Goal: Contribute content: Contribute content

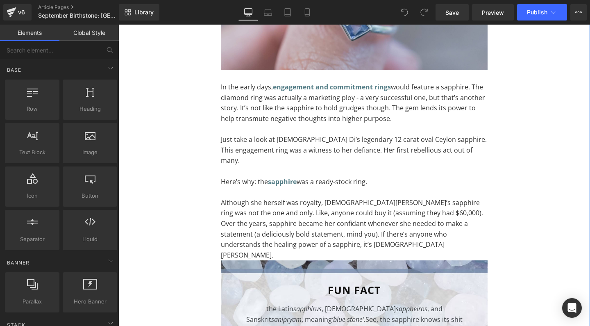
scroll to position [1061, 0]
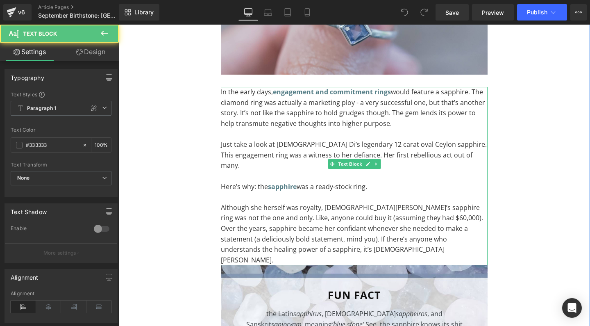
click at [283, 230] on p "Although she herself was royalty, [DEMOGRAPHIC_DATA][PERSON_NAME]’s sapphire ri…" at bounding box center [354, 233] width 267 height 63
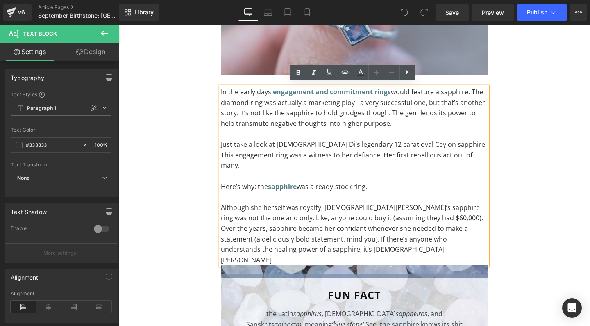
click at [303, 231] on p "Although she herself was royalty, [DEMOGRAPHIC_DATA][PERSON_NAME]’s sapphire ri…" at bounding box center [354, 233] width 267 height 63
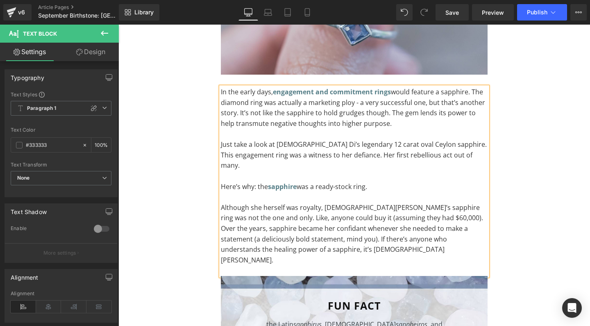
click at [222, 192] on p at bounding box center [354, 197] width 267 height 11
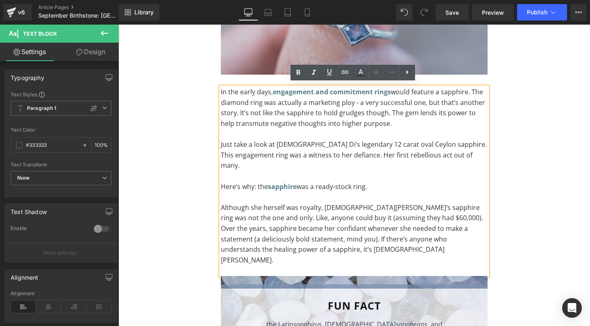
click at [381, 202] on p "Although she herself was royalty, [DEMOGRAPHIC_DATA][PERSON_NAME]’s sapphire ri…" at bounding box center [354, 233] width 267 height 63
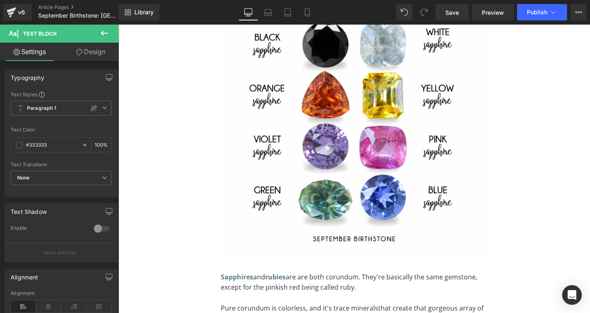
scroll to position [4101, 0]
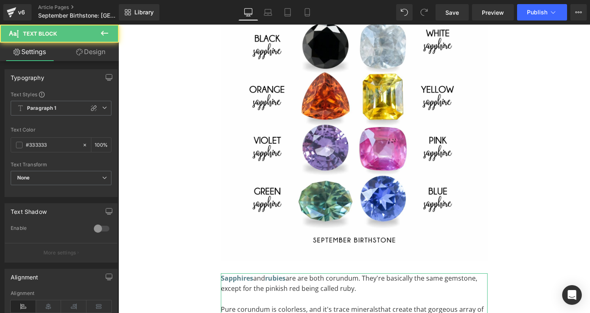
click at [346, 274] on span "Sapphires and rubies are are both corundum. They're basically the same gemstone…" at bounding box center [349, 284] width 256 height 20
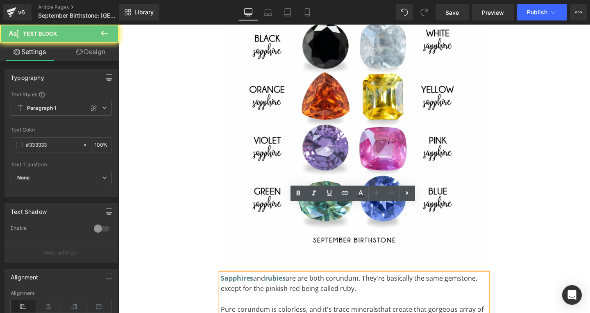
click at [344, 274] on span "Sapphires and rubies are are both corundum. They're basically the same gemstone…" at bounding box center [349, 284] width 256 height 20
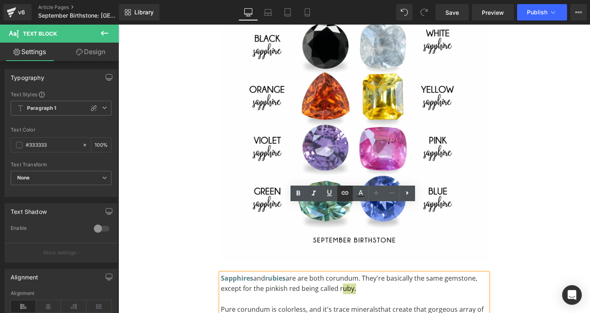
click at [345, 193] on icon at bounding box center [345, 193] width 10 height 10
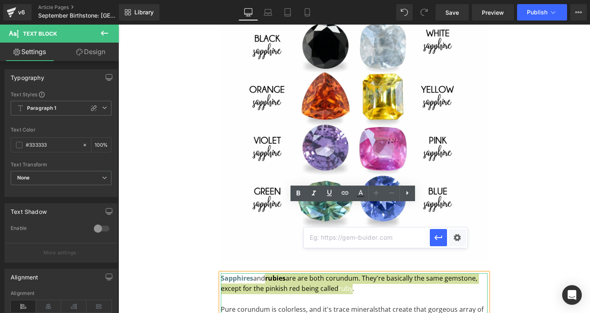
click at [344, 238] on input "text" at bounding box center [366, 237] width 126 height 20
paste input "[URL][DOMAIN_NAME]"
type input "[URL][DOMAIN_NAME]"
click at [437, 236] on icon "button" at bounding box center [438, 238] width 10 height 10
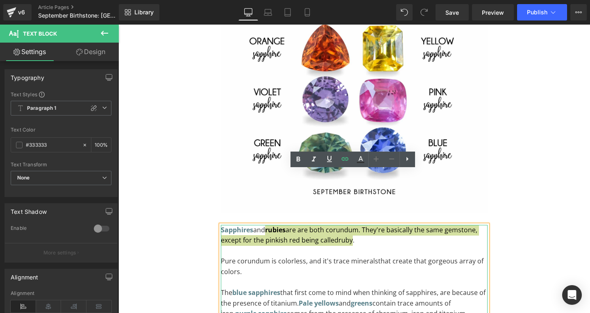
scroll to position [4154, 0]
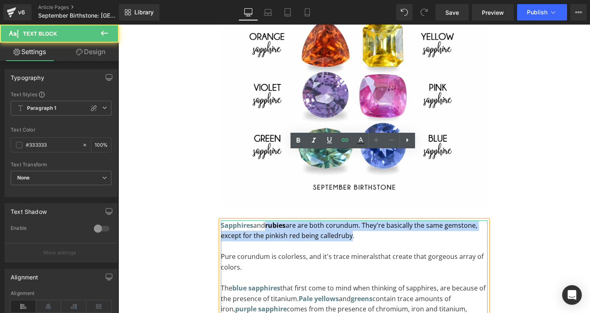
click at [346, 252] on span "Pure corundum is colorless, and it's trace minerals" at bounding box center [299, 256] width 157 height 9
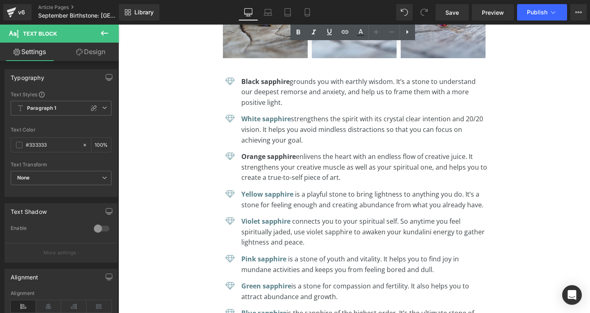
scroll to position [4682, 0]
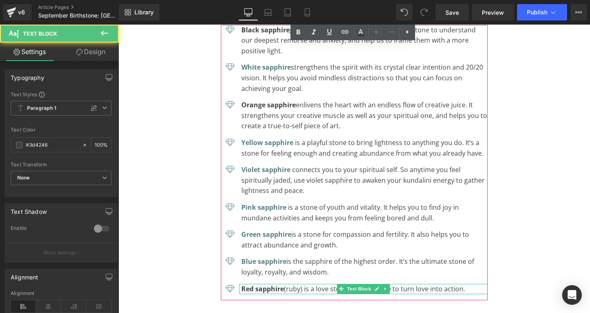
click at [293, 284] on p "Red sapphire (ruby) is a love stone. It’s the stone to turn love into action." at bounding box center [364, 289] width 246 height 11
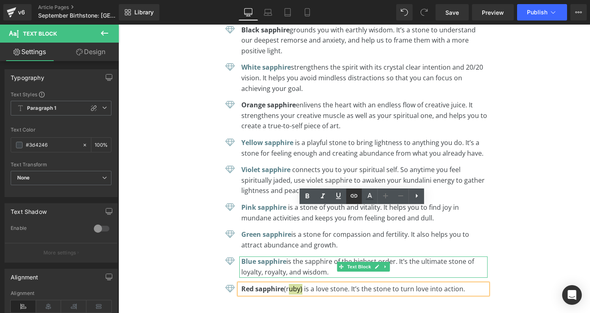
click at [354, 194] on icon at bounding box center [354, 196] width 10 height 10
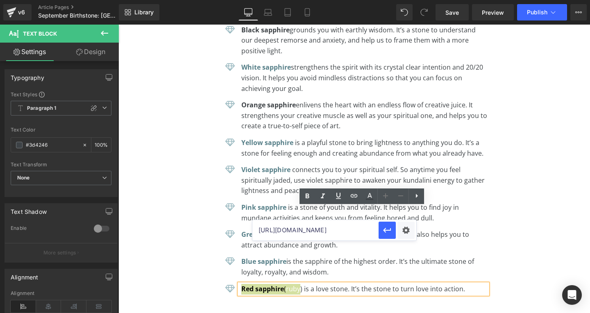
click at [324, 229] on input "[URL][DOMAIN_NAME]" at bounding box center [315, 230] width 126 height 20
paste input "[URL][DOMAIN_NAME]"
type input "[URL][DOMAIN_NAME]"
click at [388, 231] on icon "button" at bounding box center [387, 230] width 10 height 10
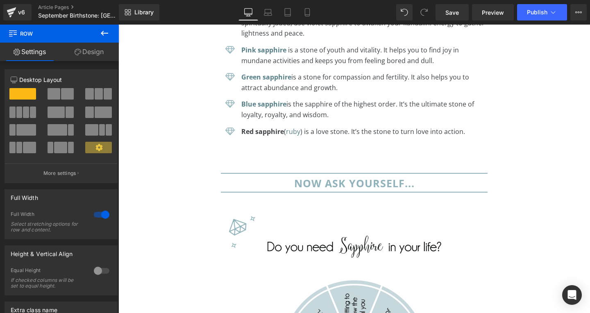
scroll to position [4691, 0]
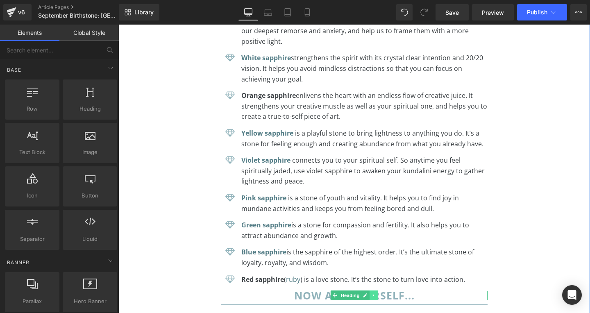
click at [373, 290] on link at bounding box center [373, 295] width 9 height 10
click at [375, 293] on icon at bounding box center [377, 295] width 5 height 5
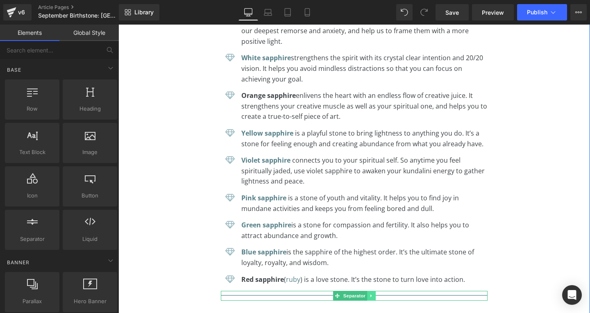
click at [369, 293] on icon at bounding box center [371, 295] width 5 height 5
click at [373, 293] on icon at bounding box center [375, 295] width 5 height 5
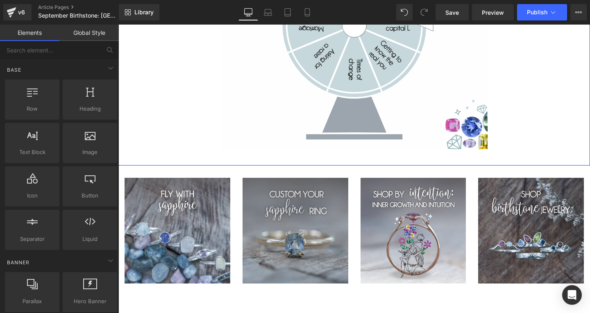
scroll to position [5107, 0]
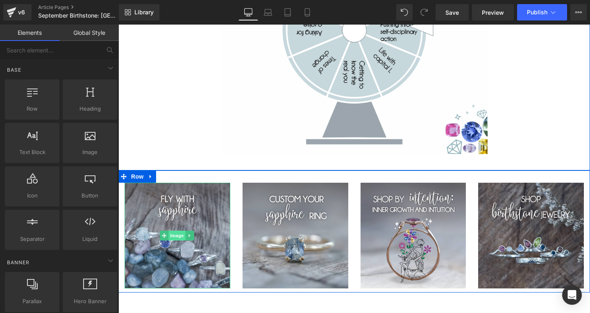
click at [171, 231] on span "Image" at bounding box center [176, 236] width 17 height 10
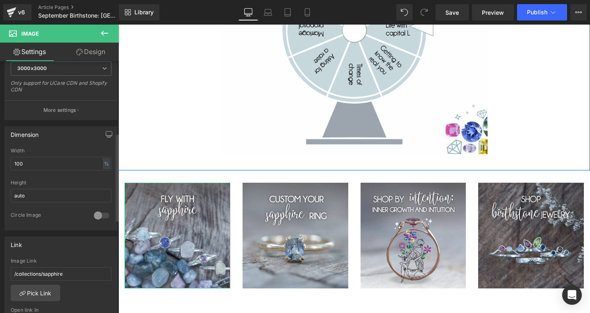
scroll to position [241, 0]
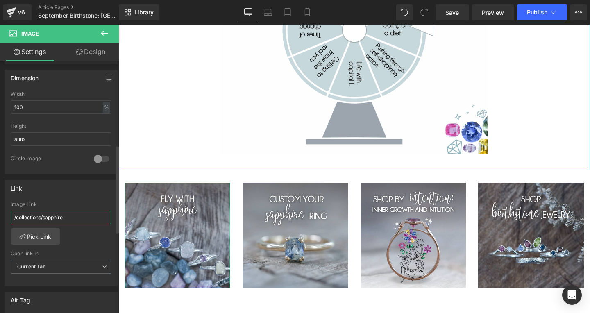
click at [70, 216] on input "/collections/sapphire" at bounding box center [61, 217] width 101 height 14
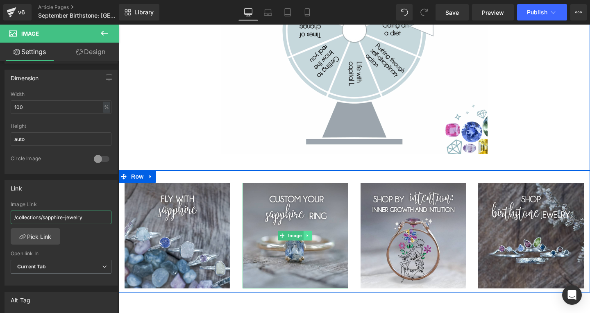
type input "/collections/sapphire-jewelry"
click at [309, 231] on link at bounding box center [307, 236] width 9 height 10
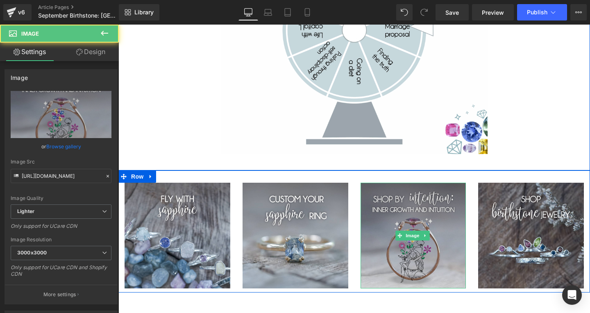
click at [398, 183] on img at bounding box center [413, 236] width 106 height 106
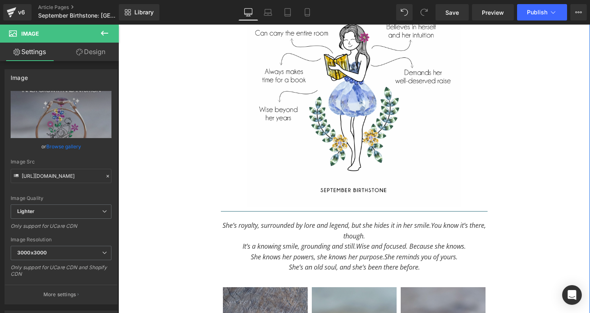
scroll to position [7, 0]
